Goal: Transaction & Acquisition: Purchase product/service

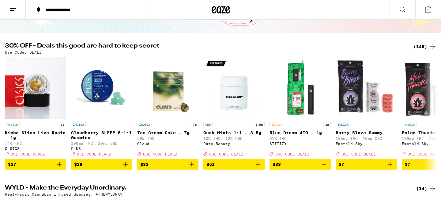
scroll to position [43, 0]
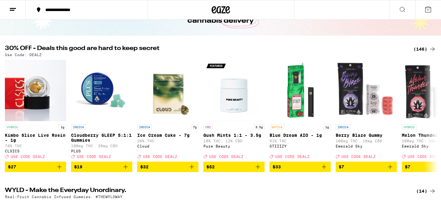
click at [421, 47] on div "(146)" at bounding box center [424, 48] width 23 height 7
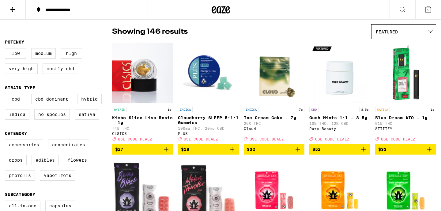
scroll to position [50, 0]
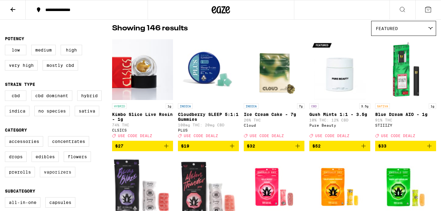
click at [46, 177] on label "Vaporizers" at bounding box center [58, 172] width 36 height 10
click at [6, 137] on input "Vaporizers" at bounding box center [6, 137] width 0 height 0
checkbox input "true"
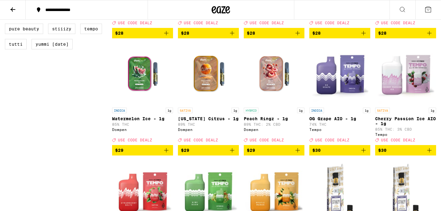
scroll to position [514, 0]
click at [232, 154] on icon "Add to bag" at bounding box center [231, 149] width 7 height 7
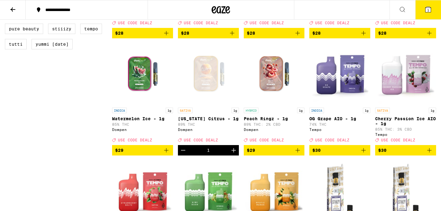
scroll to position [533, 0]
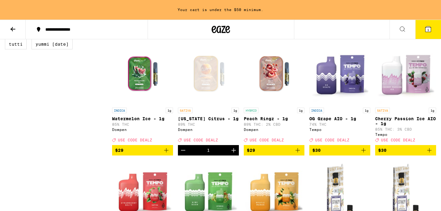
click at [298, 154] on icon "Add to bag" at bounding box center [297, 149] width 7 height 7
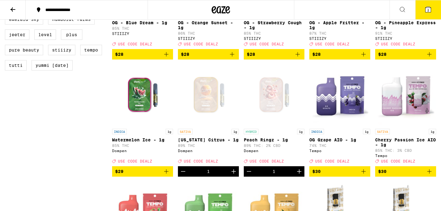
scroll to position [501, 0]
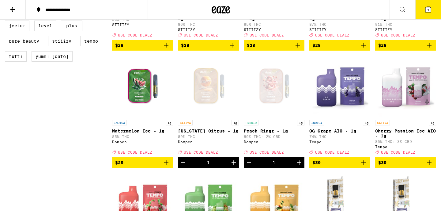
click at [166, 166] on icon "Add to bag" at bounding box center [166, 162] width 7 height 7
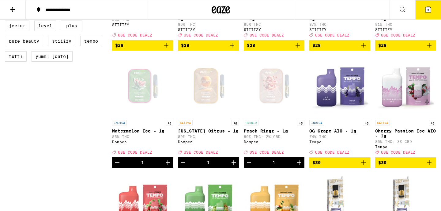
click at [430, 10] on icon at bounding box center [428, 10] width 6 height 6
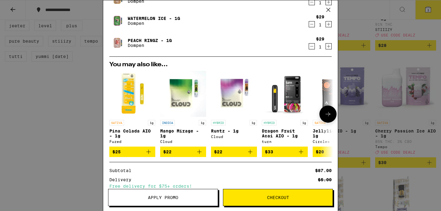
scroll to position [88, 0]
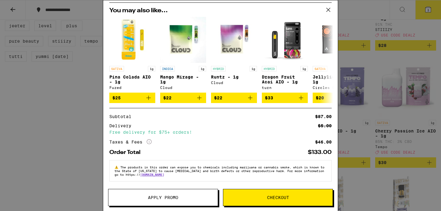
click at [172, 202] on button "Apply Promo" at bounding box center [163, 197] width 110 height 17
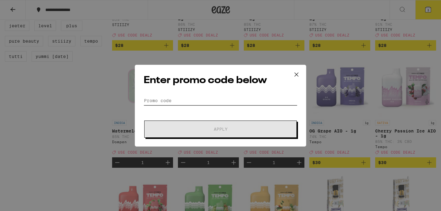
click at [177, 98] on input "Promo Code" at bounding box center [221, 100] width 154 height 9
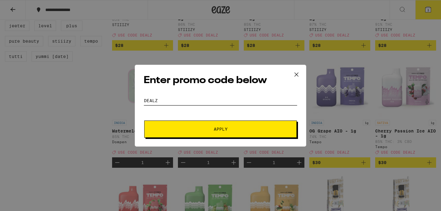
type input "DEALZ"
click at [192, 127] on span "Apply" at bounding box center [220, 129] width 110 height 4
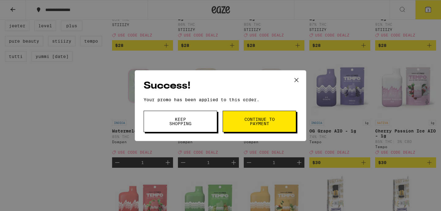
click at [286, 118] on button "Continue to payment" at bounding box center [260, 121] width 74 height 21
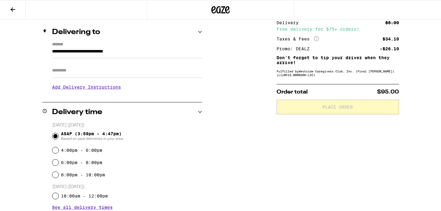
scroll to position [69, 0]
click at [115, 74] on input "Apt/Suite" at bounding box center [127, 70] width 150 height 15
type input "*******"
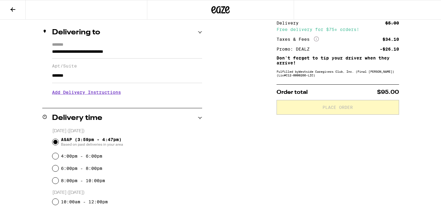
click at [85, 93] on h3 "Add Delivery Instructions" at bounding box center [127, 92] width 150 height 14
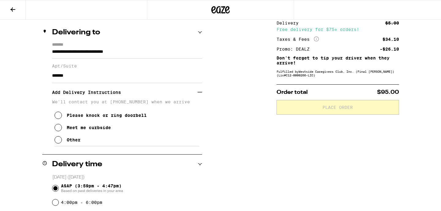
click at [54, 142] on div "Please knock or ring doorbell Meet me curbside Other" at bounding box center [127, 125] width 150 height 42
click at [56, 142] on icon at bounding box center [58, 139] width 7 height 7
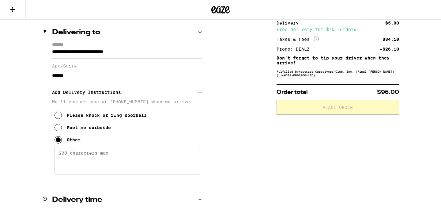
click at [80, 160] on textarea "Enter any other delivery instructions you want driver to know" at bounding box center [127, 160] width 146 height 29
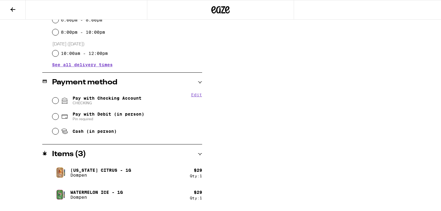
scroll to position [318, 0]
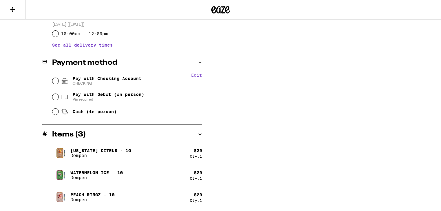
type textarea "GATE: Scroll to BLUSHI in 108"
click at [55, 81] on input "Pay with Checking Account CHECKING" at bounding box center [55, 81] width 6 height 6
radio input "true"
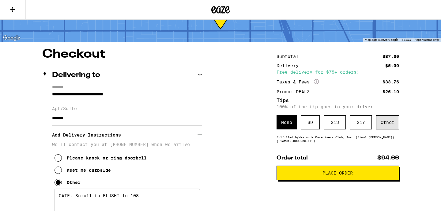
scroll to position [27, 0]
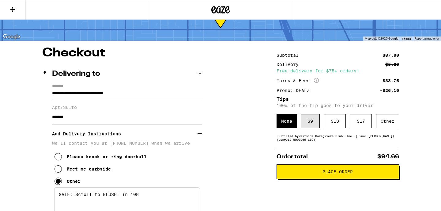
click at [317, 125] on div "$ 9" at bounding box center [310, 121] width 19 height 14
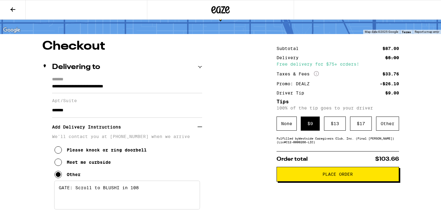
scroll to position [36, 0]
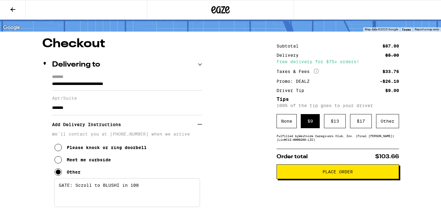
click at [318, 173] on span "Place Order" at bounding box center [338, 171] width 112 height 4
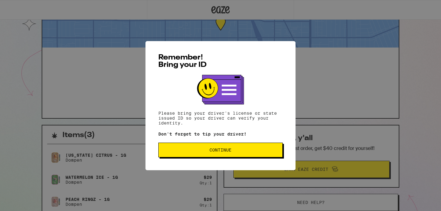
scroll to position [31, 0]
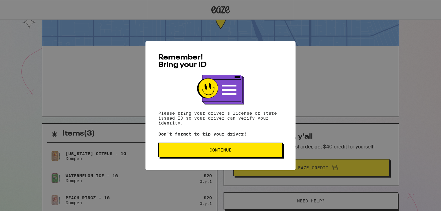
click at [250, 152] on span "Continue" at bounding box center [221, 150] width 114 height 4
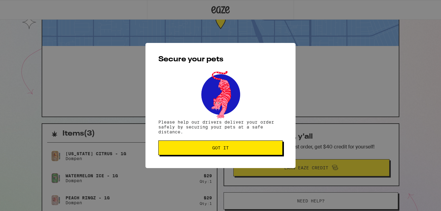
click at [248, 152] on button "Got it" at bounding box center [220, 147] width 124 height 15
